Goal: Transaction & Acquisition: Purchase product/service

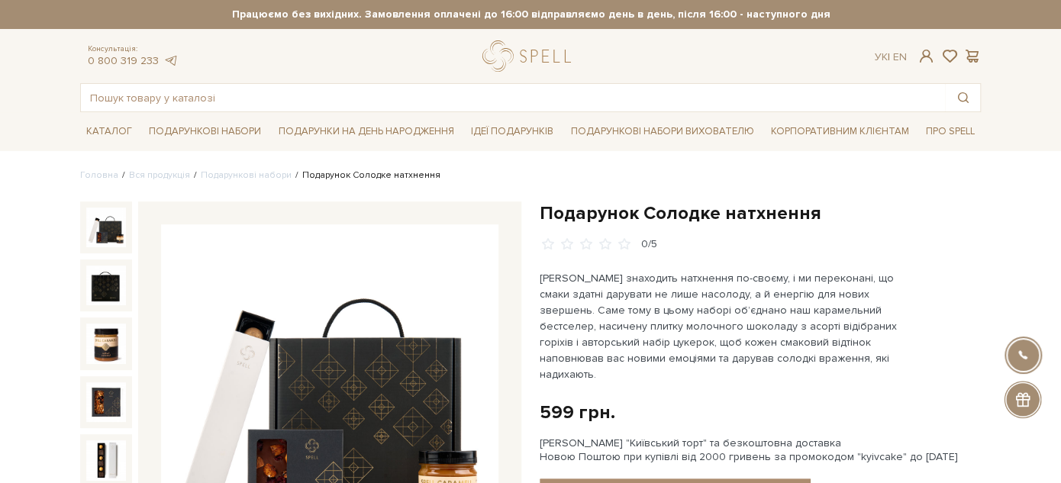
click at [228, 89] on div at bounding box center [530, 241] width 1061 height 483
click at [228, 89] on input "text" at bounding box center [513, 97] width 864 height 27
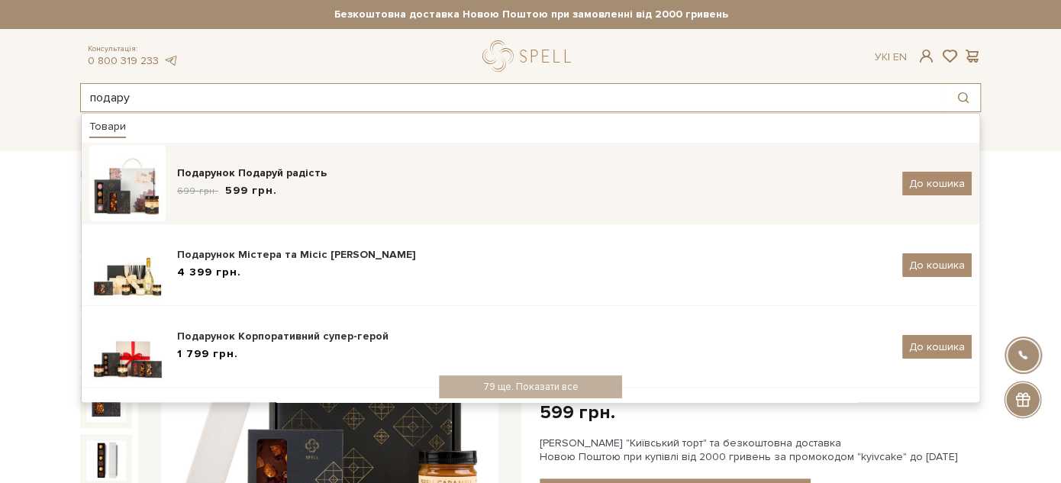
type input "подару"
click at [401, 195] on div "699 грн. 599 грн." at bounding box center [534, 191] width 714 height 16
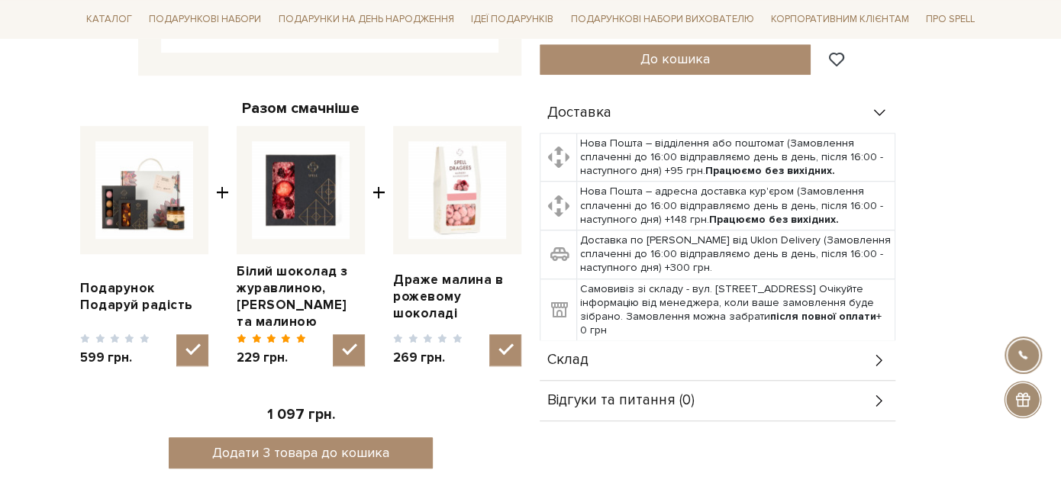
scroll to position [424, 0]
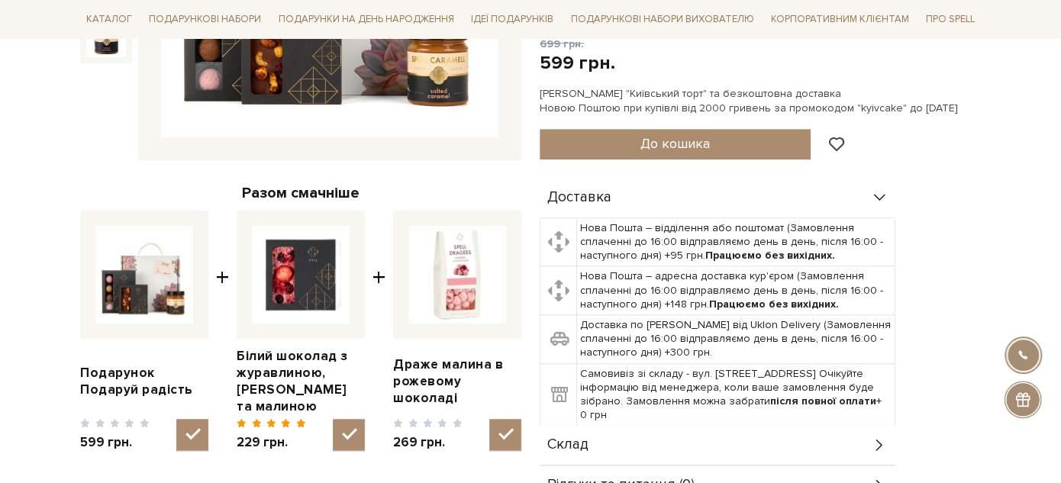
click at [641, 437] on div "Склад" at bounding box center [718, 445] width 356 height 40
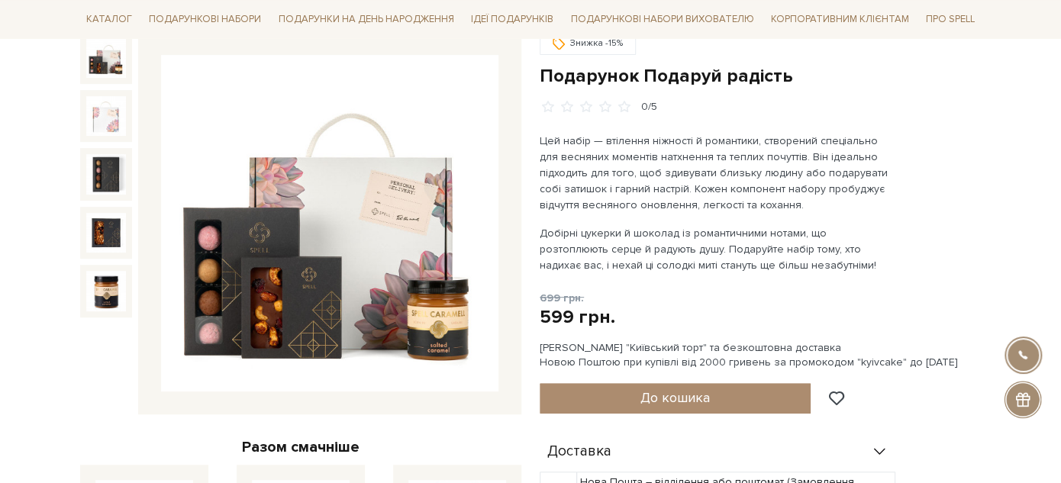
scroll to position [0, 0]
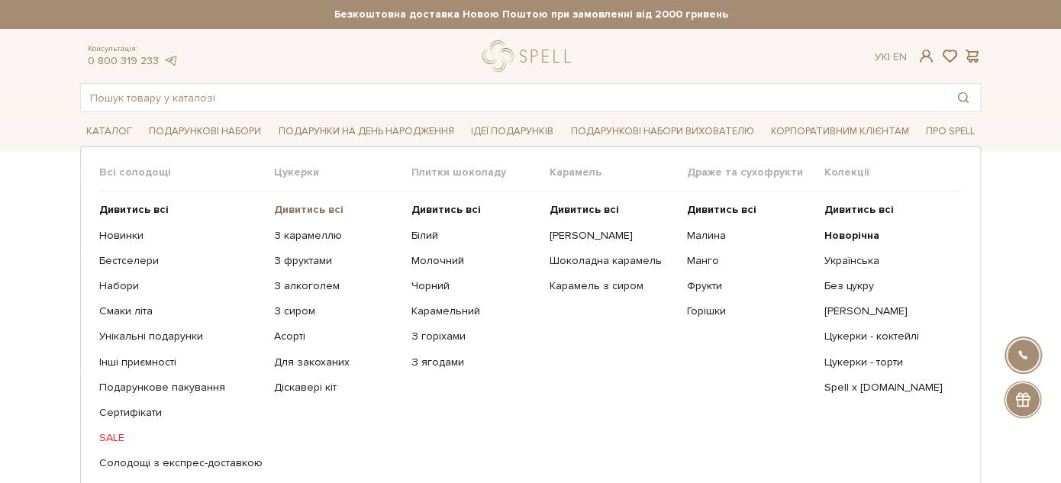
click at [297, 210] on b "Дивитись всі" at bounding box center [308, 209] width 69 height 13
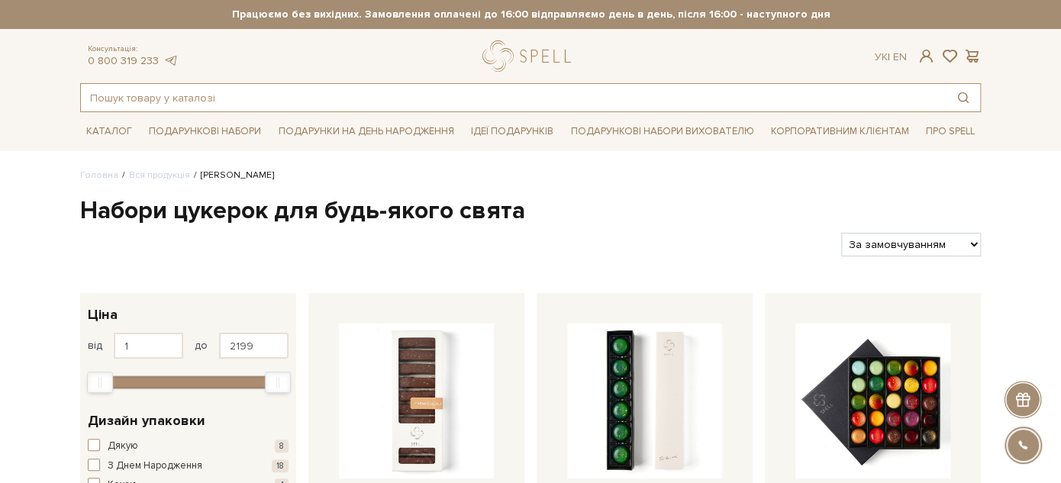
click at [365, 103] on input "text" at bounding box center [513, 97] width 864 height 27
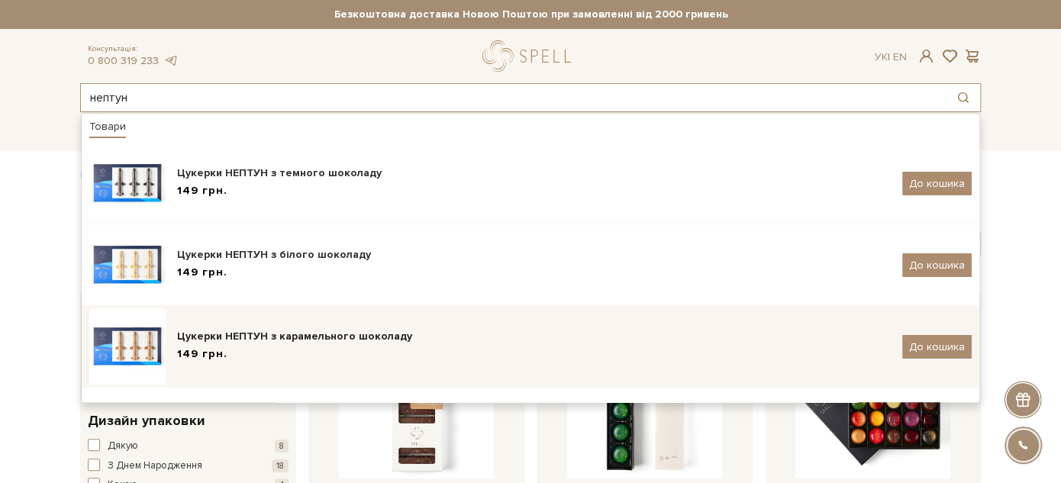
scroll to position [150, 0]
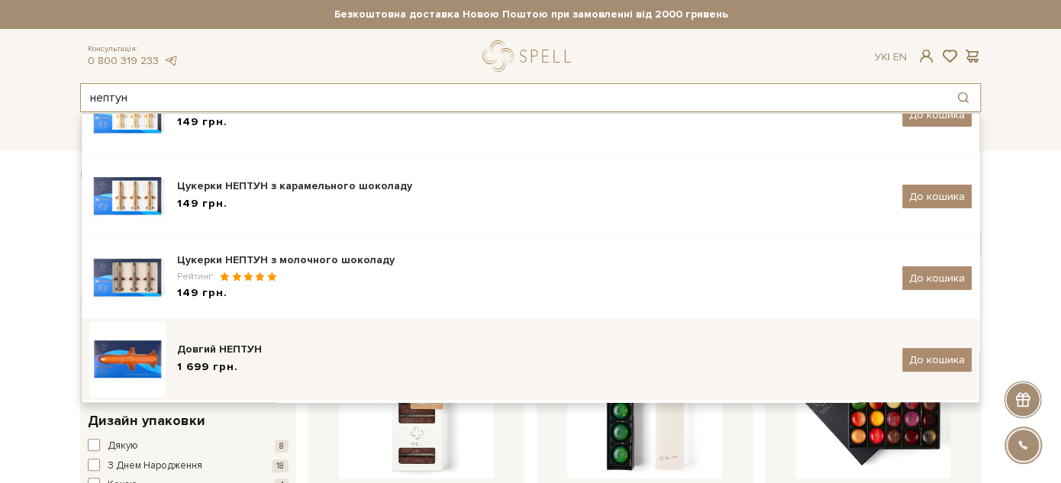
type input "нептун"
click at [321, 334] on div "Довгий НЕПТУН 1 699 грн. До кошика" at bounding box center [530, 359] width 883 height 76
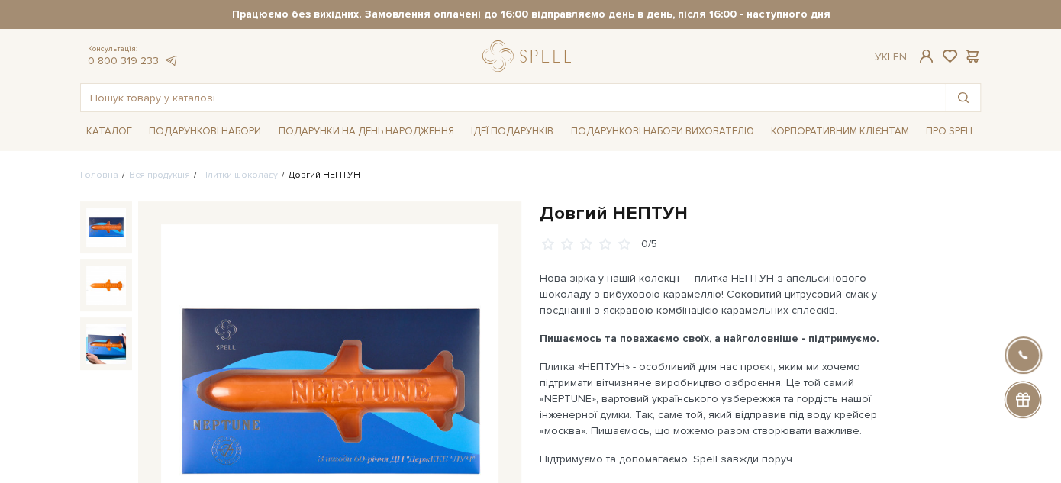
click at [566, 211] on h1 "Довгий НЕПТУН" at bounding box center [760, 214] width 441 height 24
drag, startPoint x: 566, startPoint y: 211, endPoint x: 685, endPoint y: 208, distance: 119.2
click at [685, 208] on h1 "Довгий НЕПТУН" at bounding box center [760, 214] width 441 height 24
copy div "Довгий НЕПТУН"
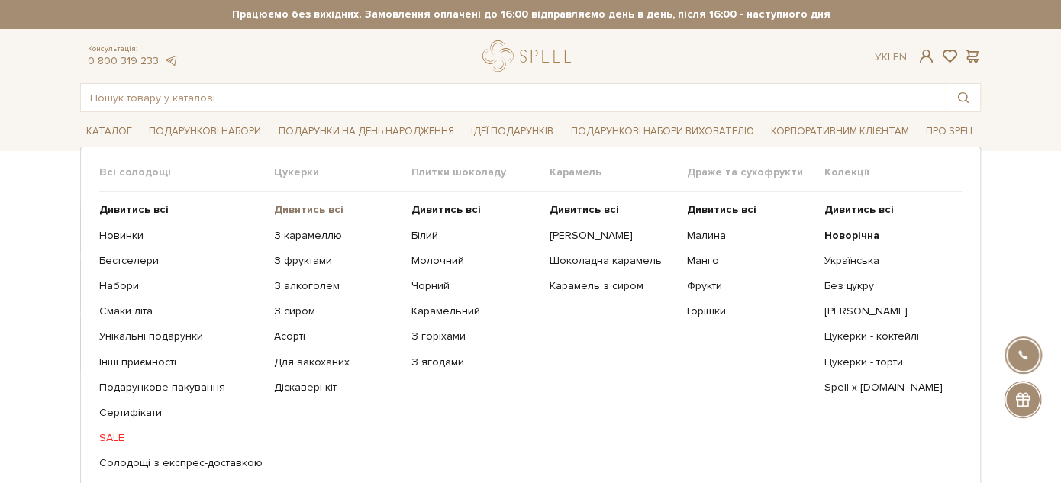
click at [303, 206] on b "Дивитись всі" at bounding box center [308, 209] width 69 height 13
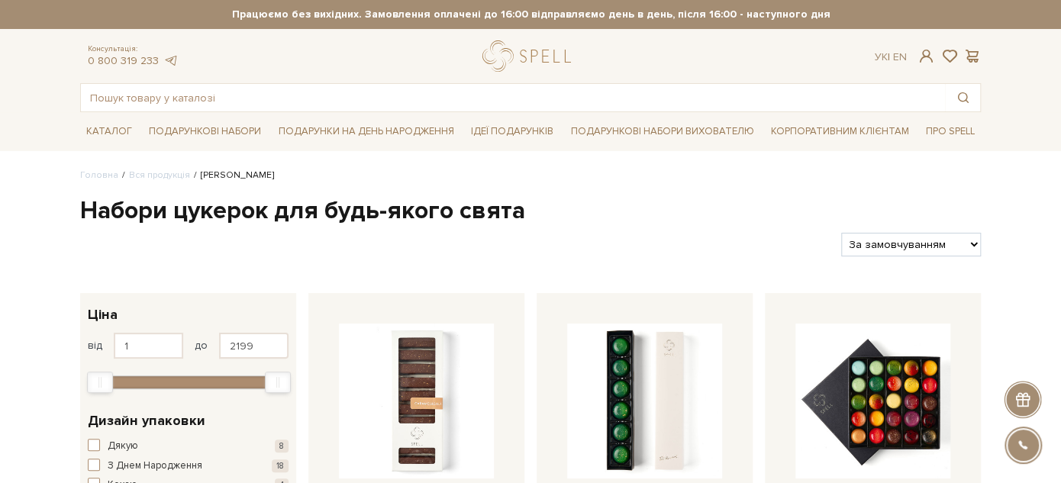
click at [877, 253] on select "За замовчуванням За Ціною (зростання) За Ціною (зменшення) Новинки За популярні…" at bounding box center [911, 245] width 140 height 24
select select "[URL][DOMAIN_NAME]"
click at [841, 233] on select "За замовчуванням За Ціною (зростання) За Ціною (зменшення) Новинки За популярні…" at bounding box center [911, 245] width 140 height 24
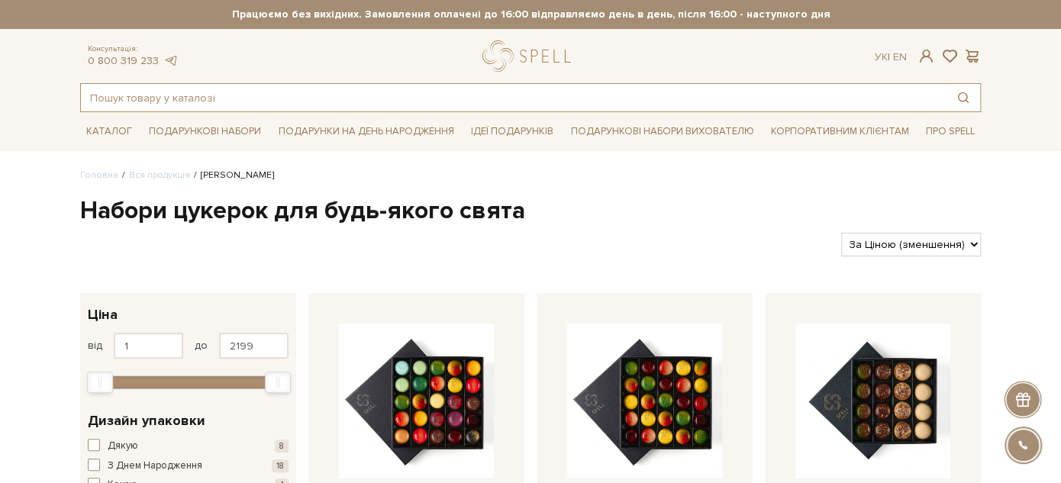
click at [263, 105] on input "text" at bounding box center [513, 97] width 864 height 27
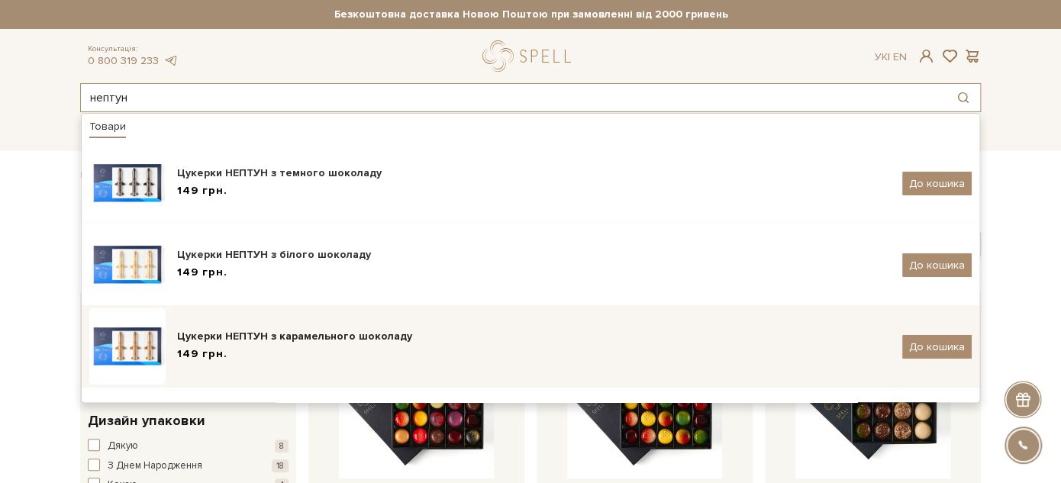
scroll to position [150, 0]
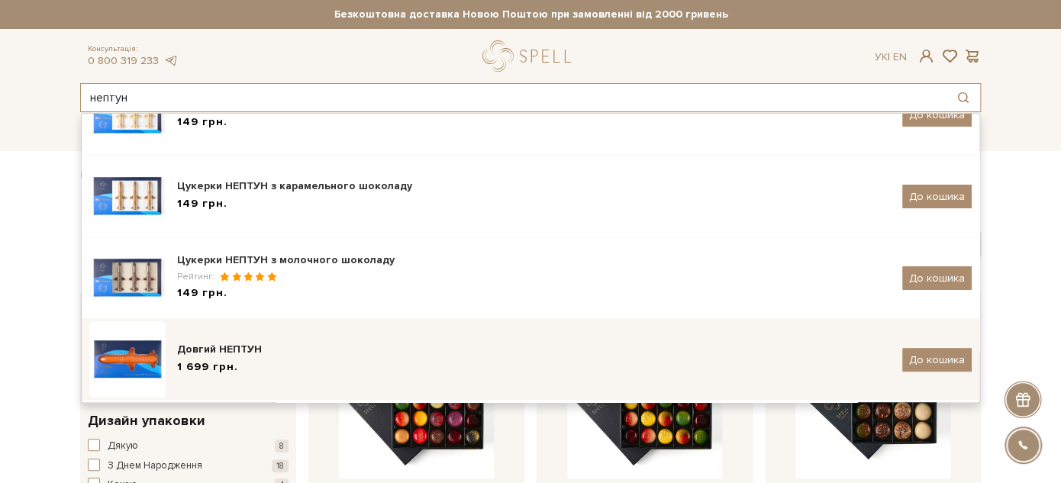
type input "нептун"
click at [331, 363] on div "1 699 грн." at bounding box center [534, 368] width 714 height 16
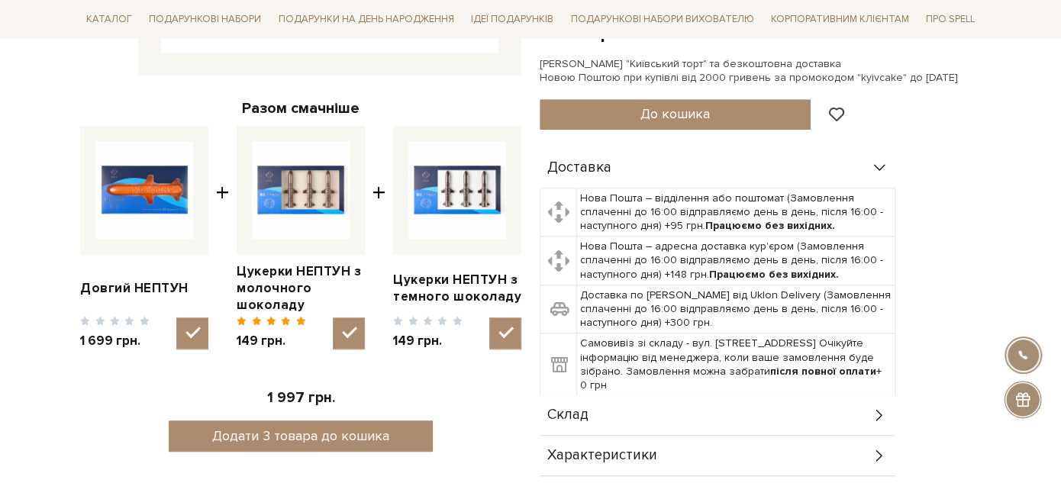
scroll to position [593, 0]
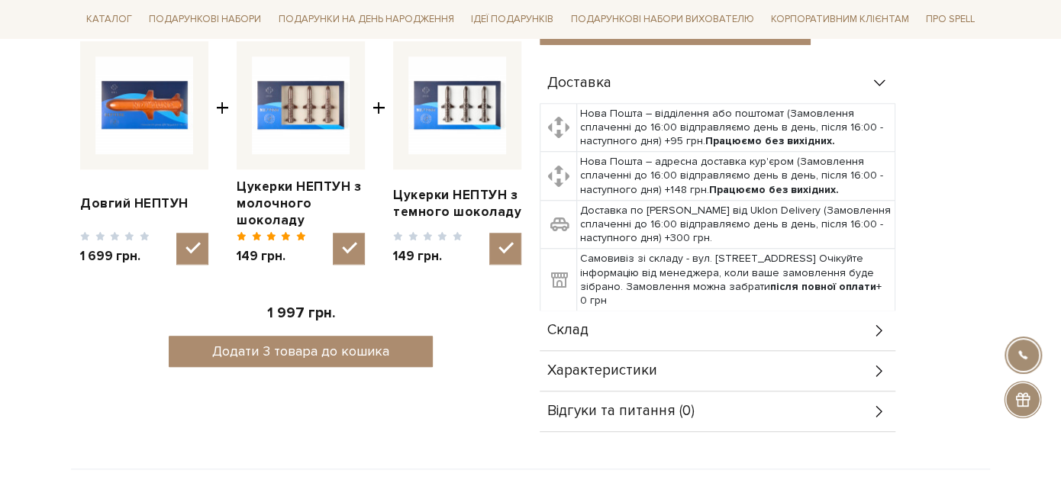
click at [630, 315] on div "Склад" at bounding box center [718, 331] width 356 height 40
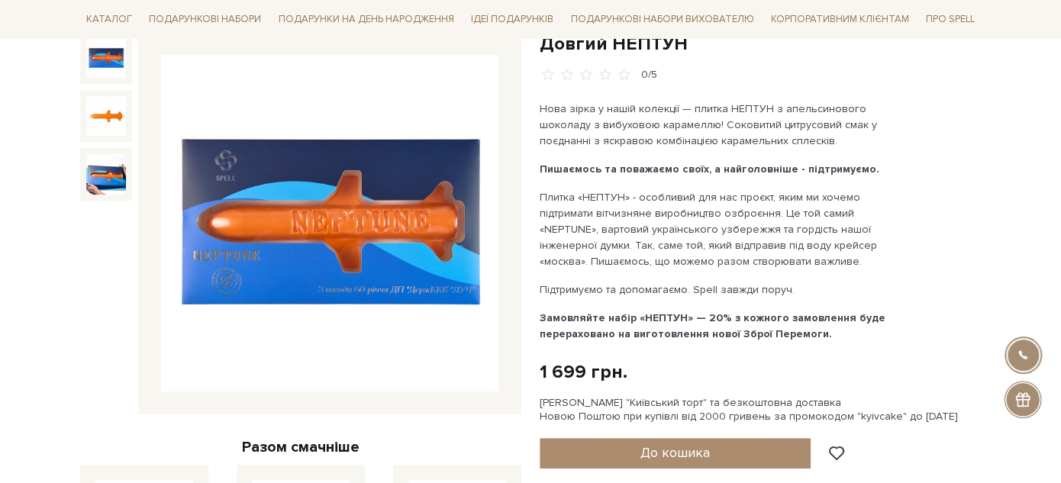
scroll to position [254, 0]
